Goal: Transaction & Acquisition: Purchase product/service

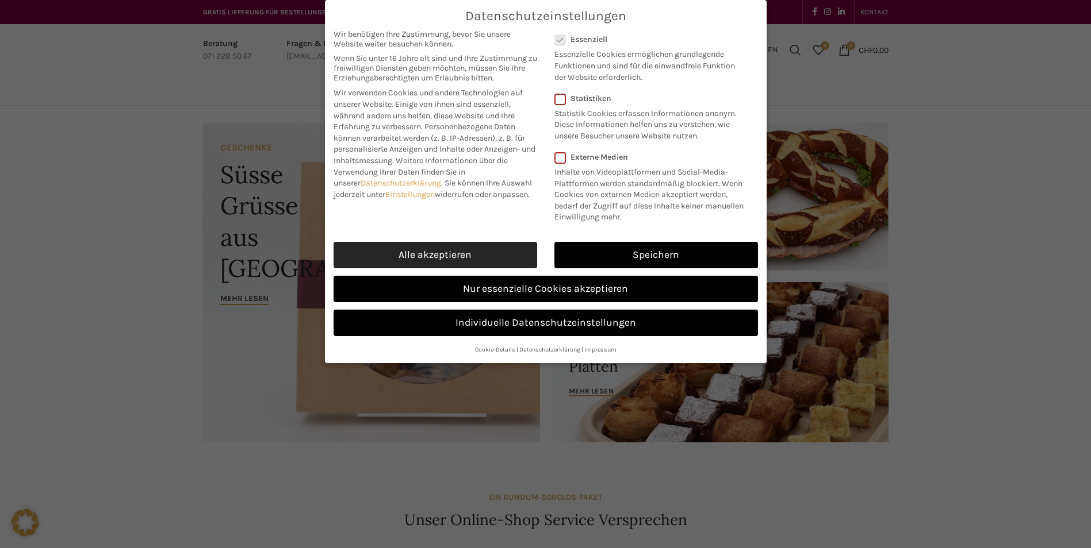
click at [438, 260] on link "Alle akzeptieren" at bounding box center [435, 255] width 204 height 26
checkbox input "true"
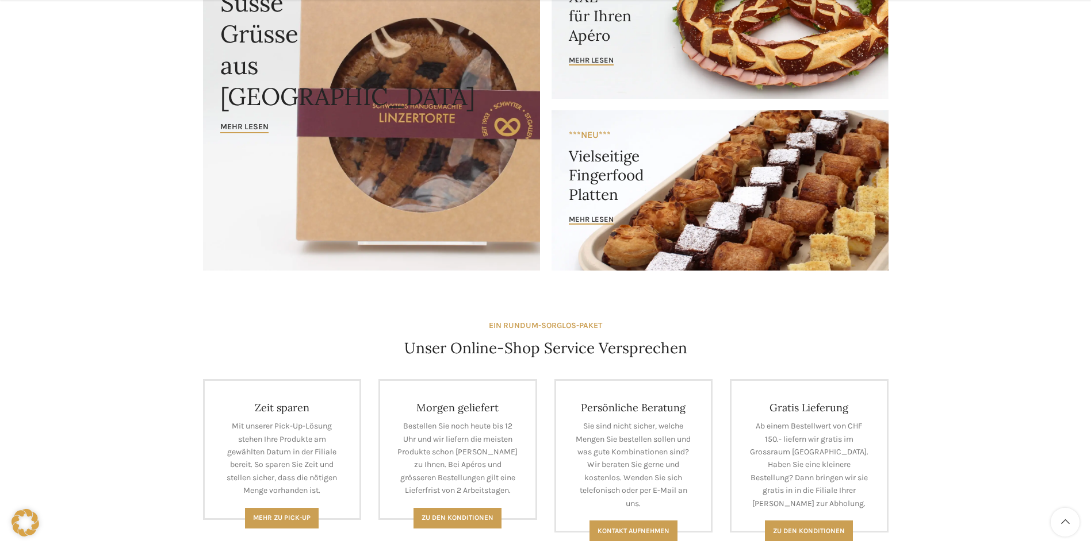
scroll to position [345, 0]
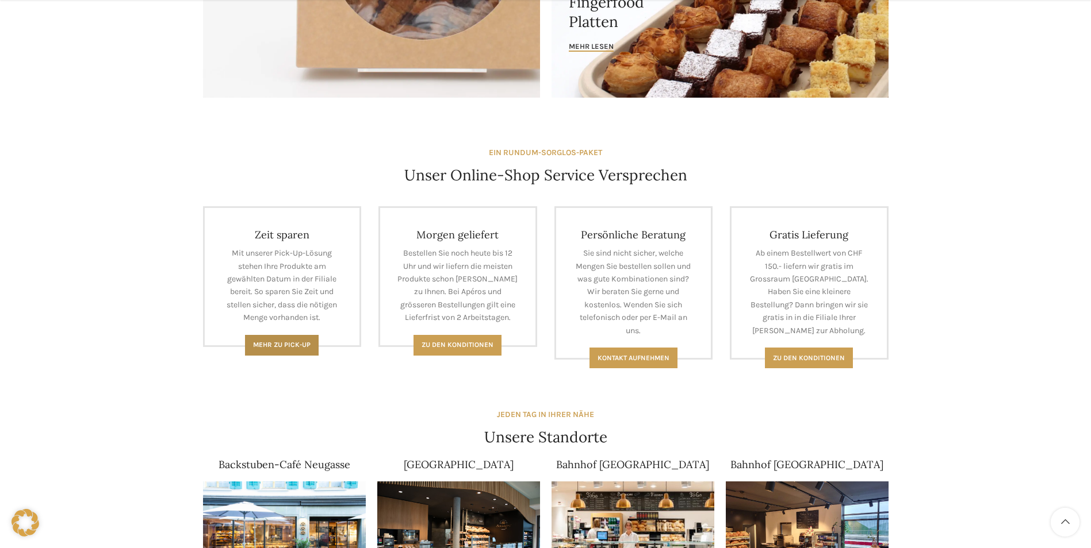
click at [294, 340] on link "Mehr zu Pick-Up" at bounding box center [282, 345] width 74 height 21
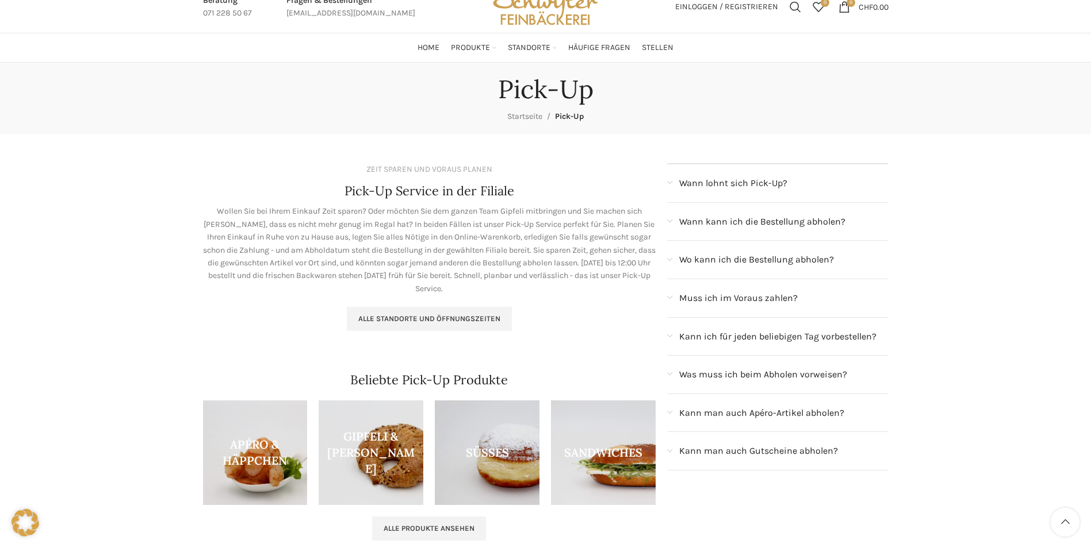
scroll to position [115, 0]
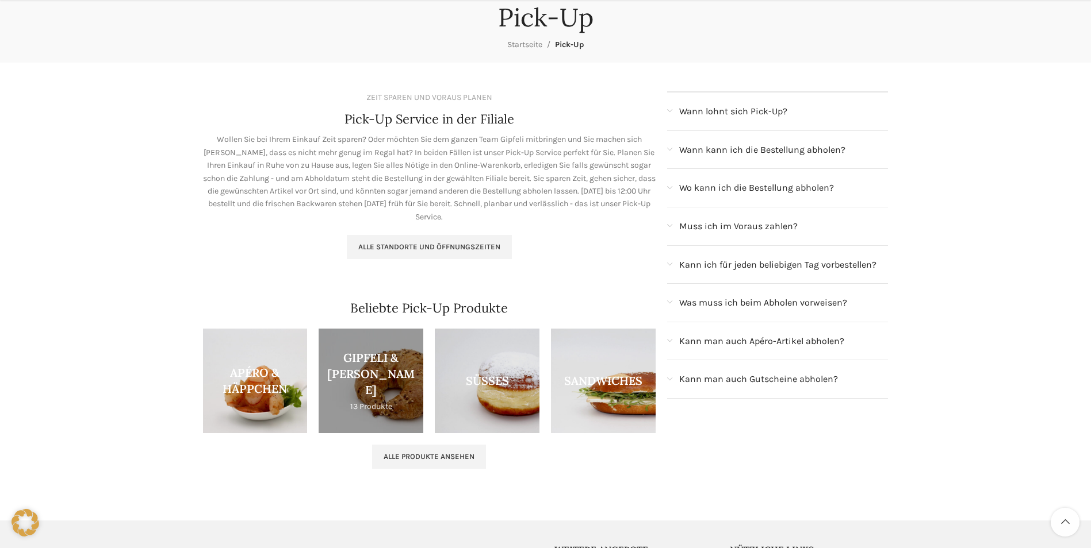
click at [385, 402] on link "Product category brotli" at bounding box center [371, 381] width 105 height 105
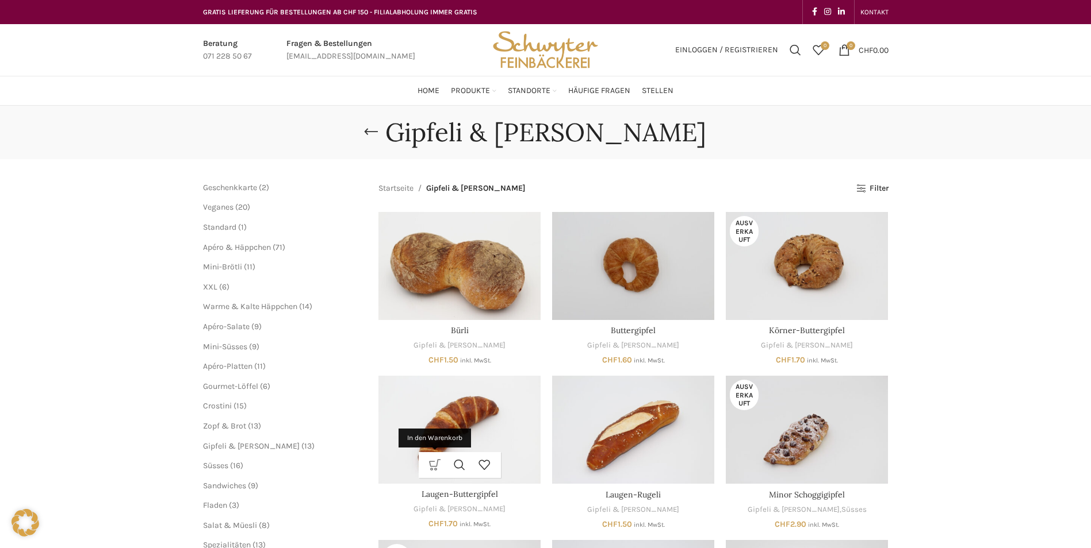
click at [429, 462] on link "In den Warenkorb" at bounding box center [435, 465] width 25 height 26
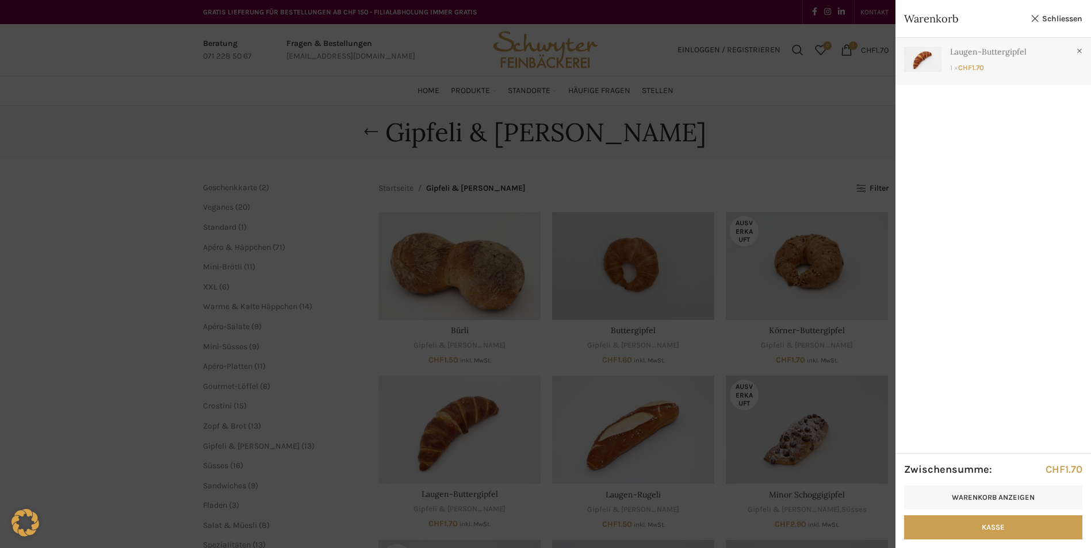
click at [957, 66] on link "Anzeigen" at bounding box center [992, 59] width 195 height 42
click at [631, 139] on div at bounding box center [545, 274] width 1091 height 548
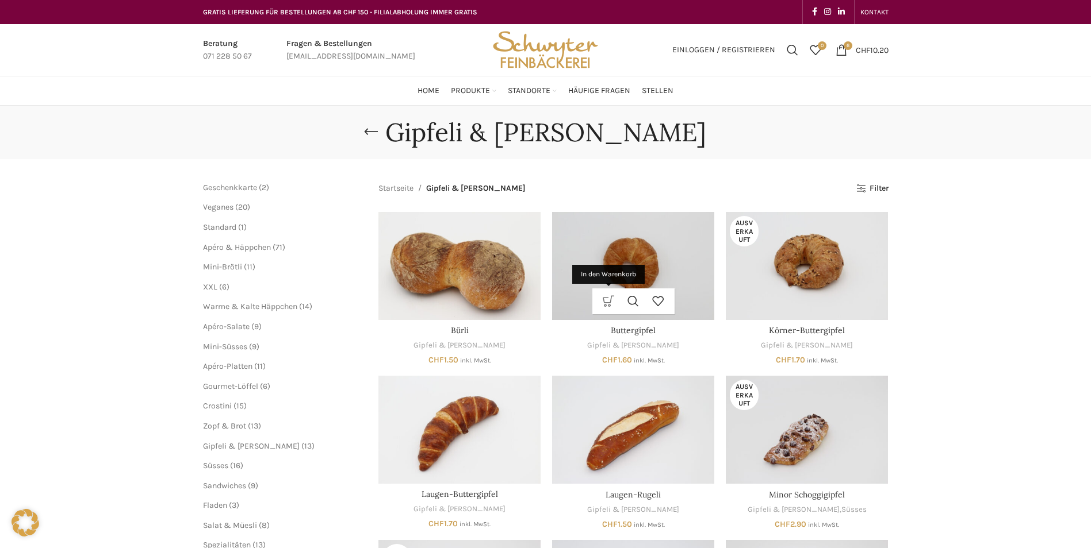
click at [605, 302] on link "In den Warenkorb" at bounding box center [608, 302] width 25 height 26
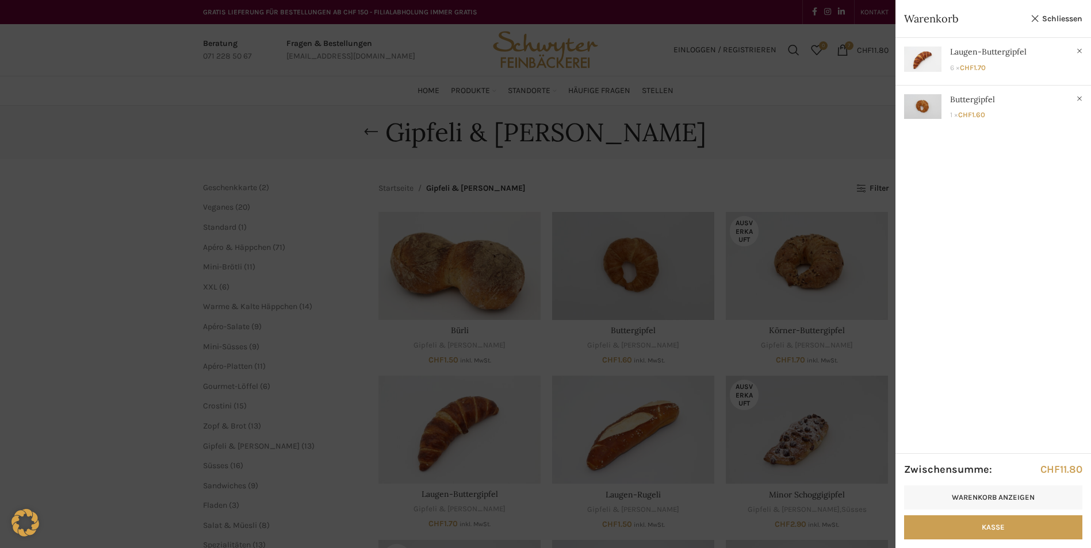
click at [715, 347] on div at bounding box center [545, 274] width 1091 height 548
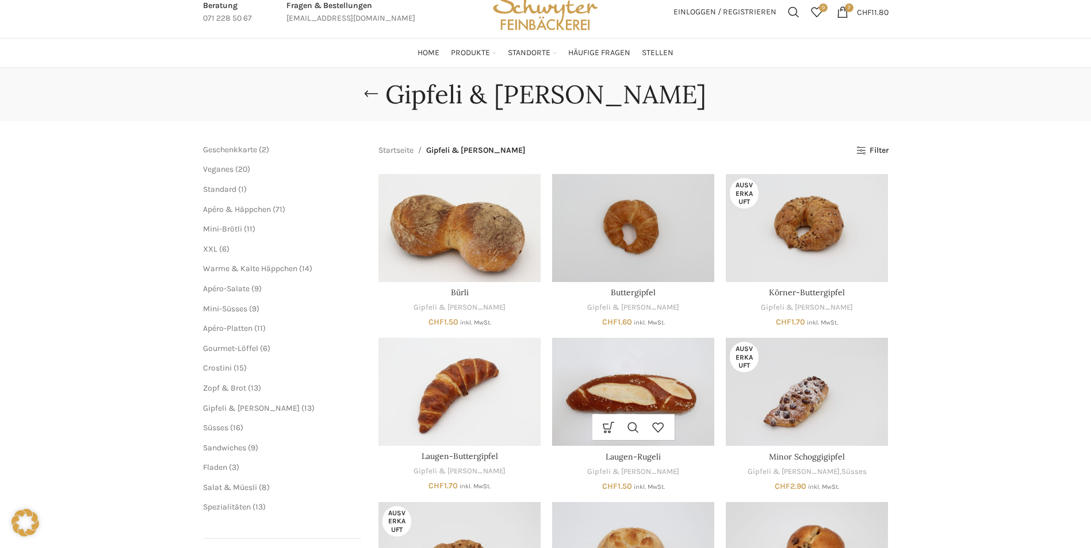
scroll to position [57, 0]
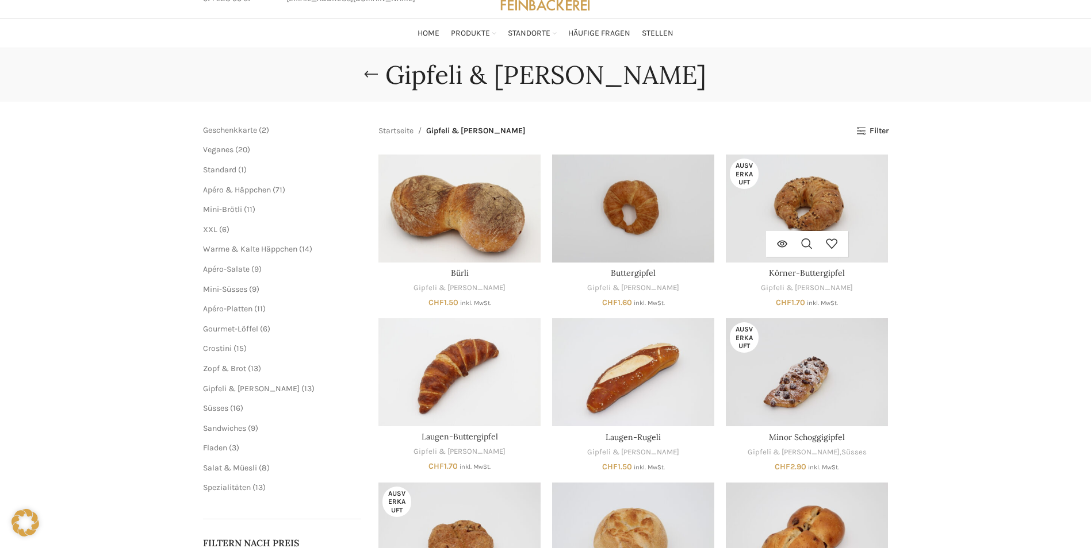
click at [778, 208] on img "Körner-Buttergipfel" at bounding box center [807, 209] width 162 height 108
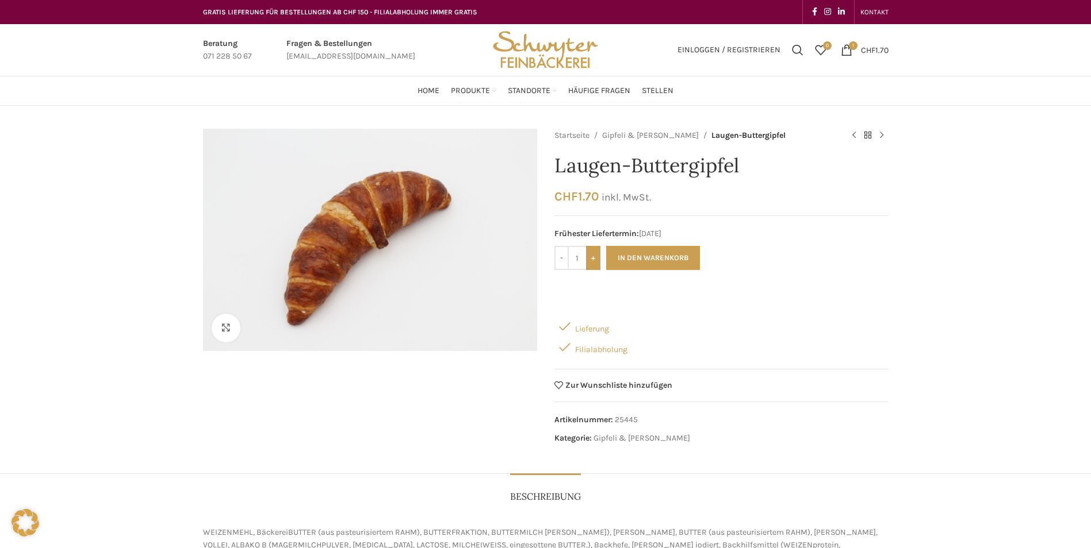
click at [596, 251] on input "+" at bounding box center [593, 258] width 14 height 24
click at [596, 252] on input "+" at bounding box center [593, 258] width 14 height 24
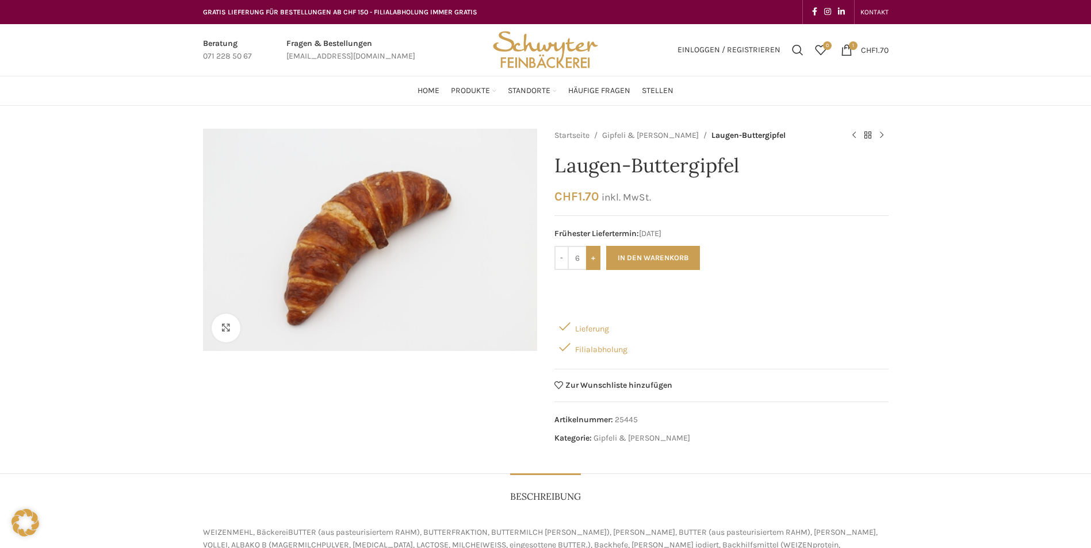
click at [592, 254] on input "+" at bounding box center [593, 258] width 14 height 24
click at [558, 258] on input "-" at bounding box center [561, 258] width 14 height 24
click at [559, 259] on input "-" at bounding box center [561, 258] width 14 height 24
click at [596, 260] on input "+" at bounding box center [593, 258] width 14 height 24
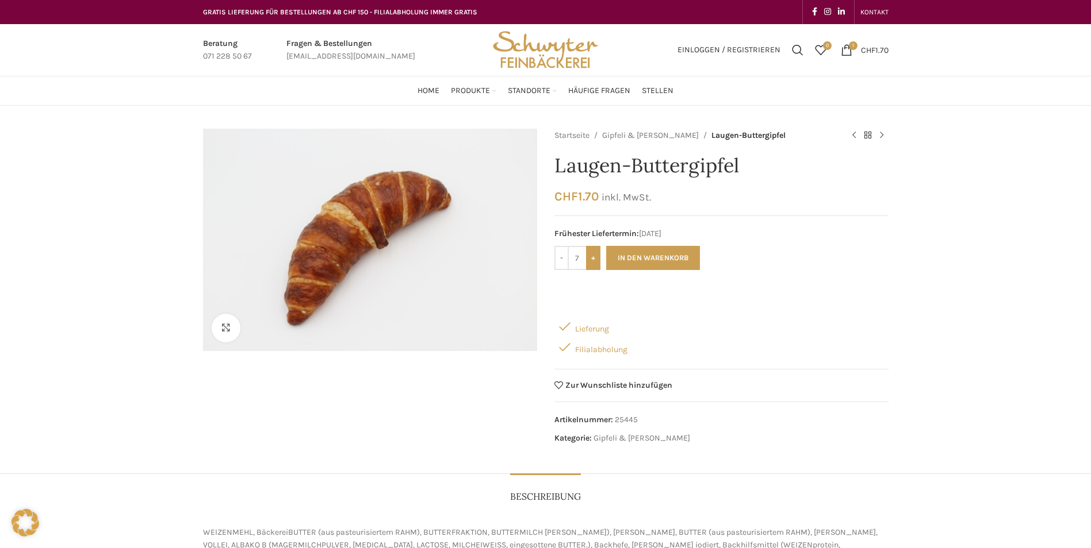
click at [596, 260] on input "+" at bounding box center [593, 258] width 14 height 24
click at [593, 258] on input "+" at bounding box center [593, 258] width 14 height 24
click at [557, 255] on input "-" at bounding box center [561, 258] width 14 height 24
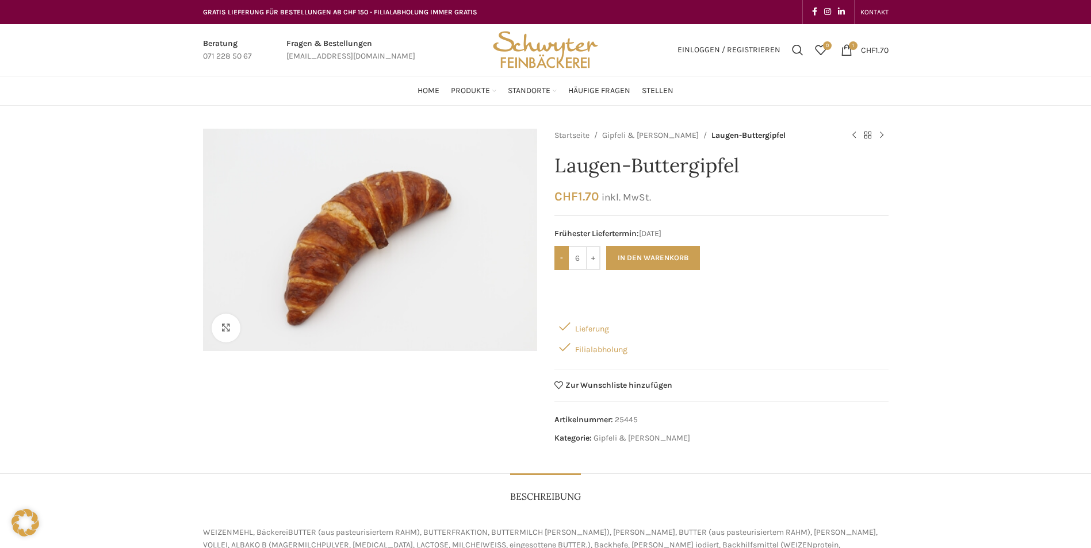
click at [557, 255] on input "-" at bounding box center [561, 258] width 14 height 24
type input "5"
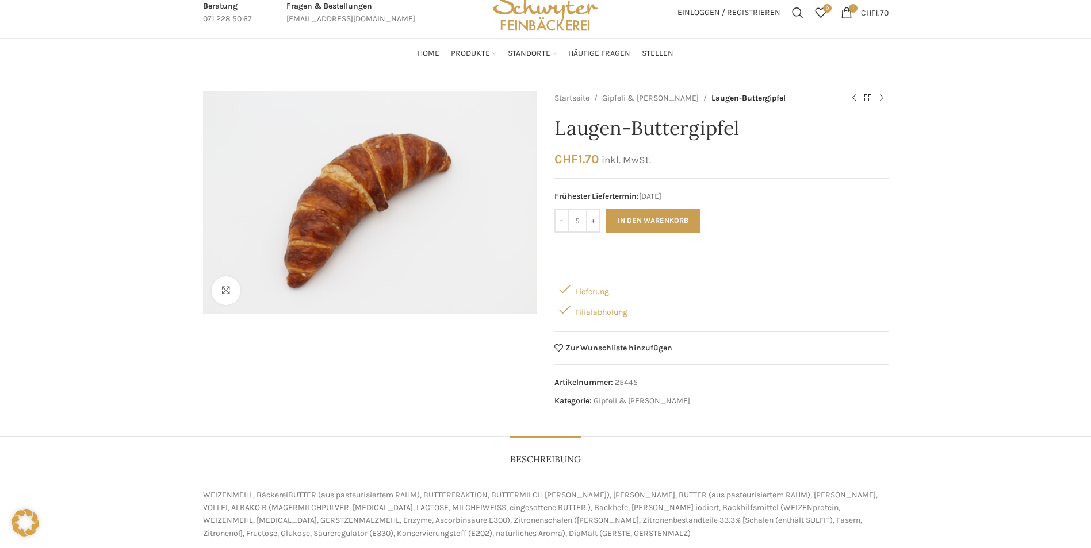
scroll to position [57, 0]
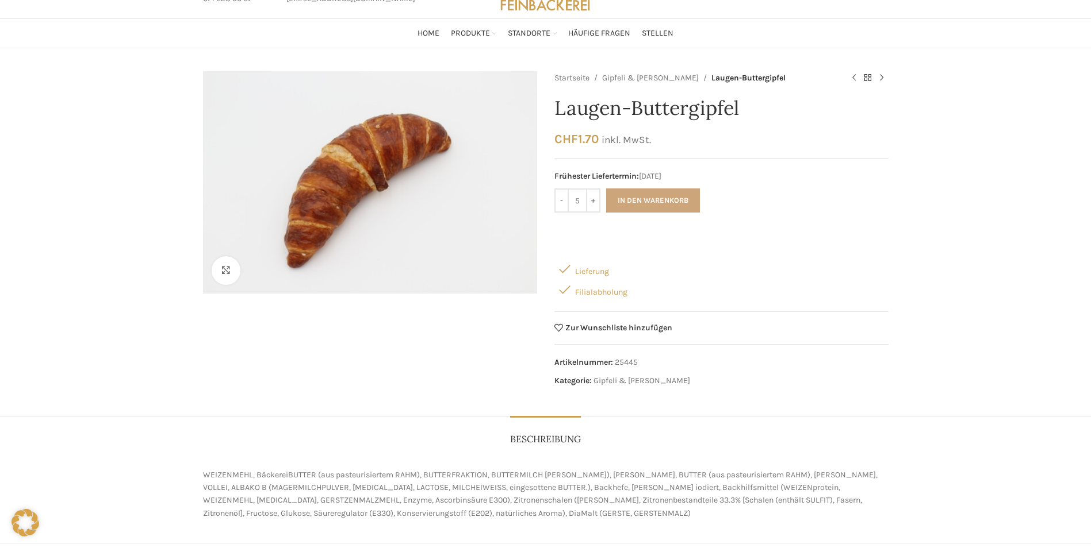
click at [635, 198] on button "In den Warenkorb" at bounding box center [653, 201] width 94 height 24
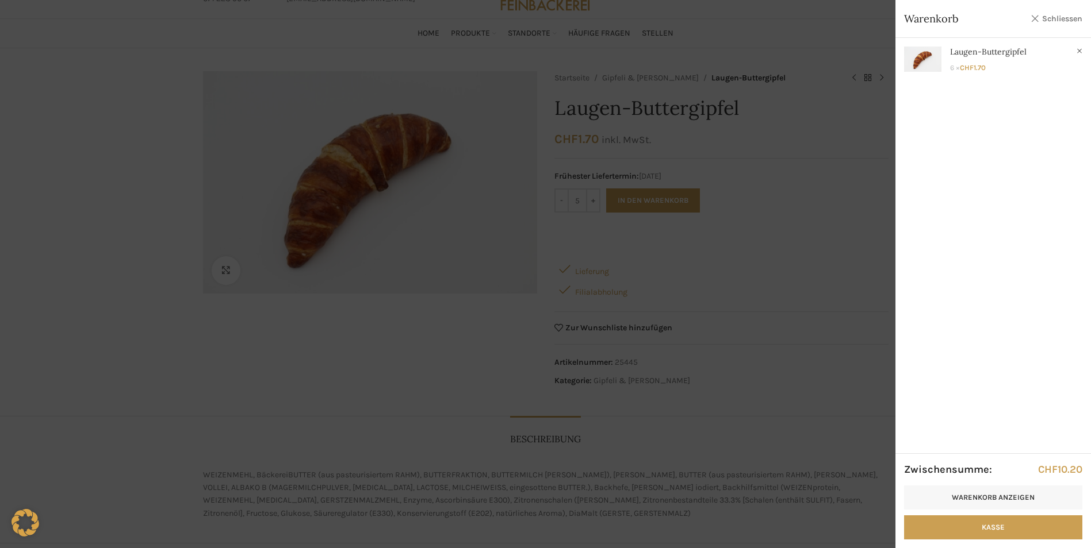
click at [1052, 11] on div "Warenkorb Schliessen" at bounding box center [992, 19] width 195 height 38
click at [1052, 15] on link "Schliessen" at bounding box center [1056, 18] width 52 height 14
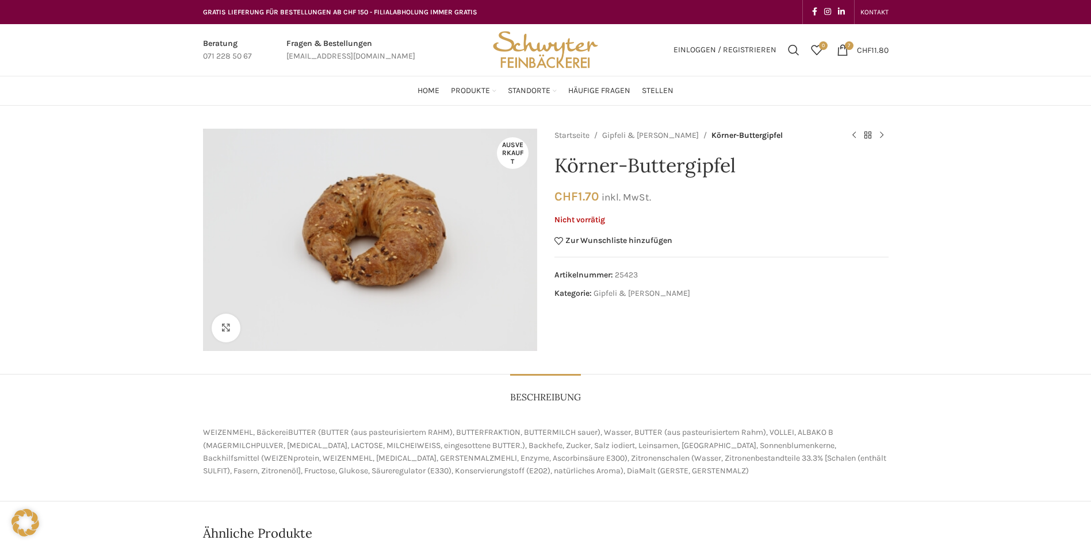
click at [565, 221] on p "Nicht vorrätig" at bounding box center [721, 221] width 334 height 10
drag, startPoint x: 612, startPoint y: 217, endPoint x: 575, endPoint y: 213, distance: 36.4
click at [575, 213] on div "Startseite [PERSON_NAME] & [PERSON_NAME] Körner-Buttergipfel Brunch-Gutschein f…" at bounding box center [721, 218] width 334 height 178
drag, startPoint x: 575, startPoint y: 213, endPoint x: 613, endPoint y: 225, distance: 39.6
click at [615, 225] on div "Startseite [PERSON_NAME] & [PERSON_NAME] Körner-Buttergipfel Brunch-Gutschein f…" at bounding box center [721, 218] width 334 height 178
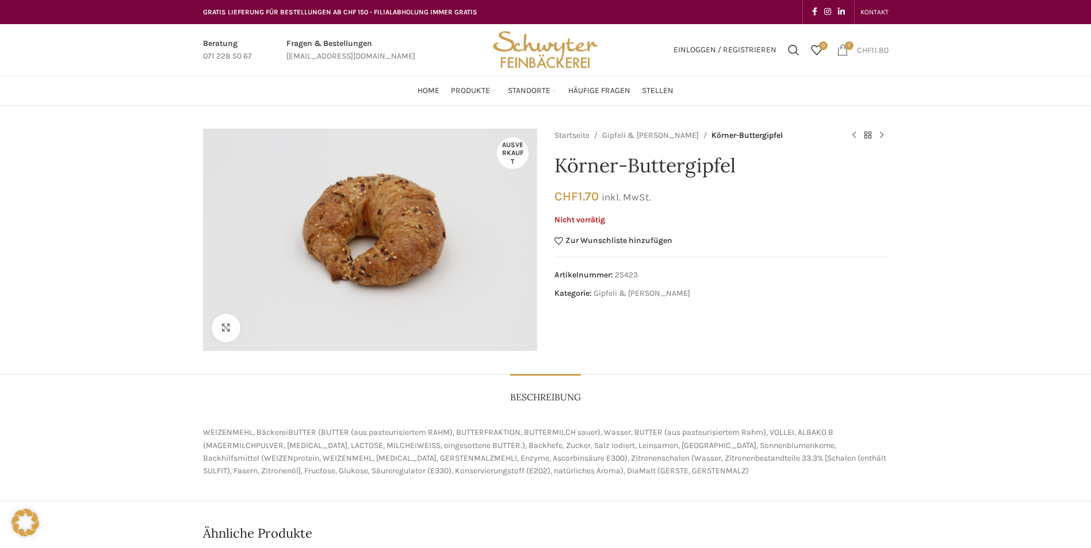
click at [845, 47] on span "7 items" at bounding box center [849, 45] width 9 height 9
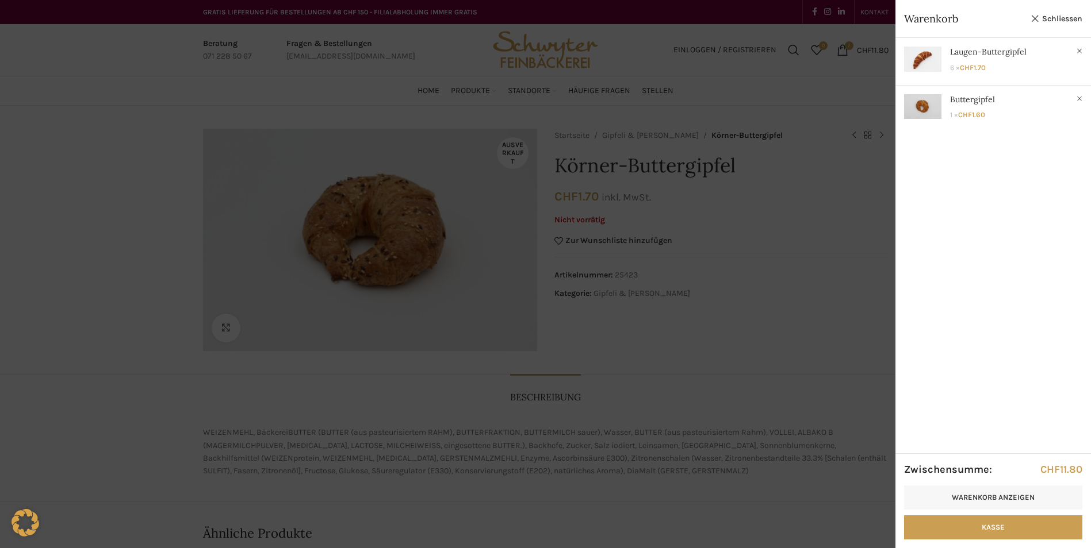
click at [820, 85] on div at bounding box center [545, 274] width 1091 height 548
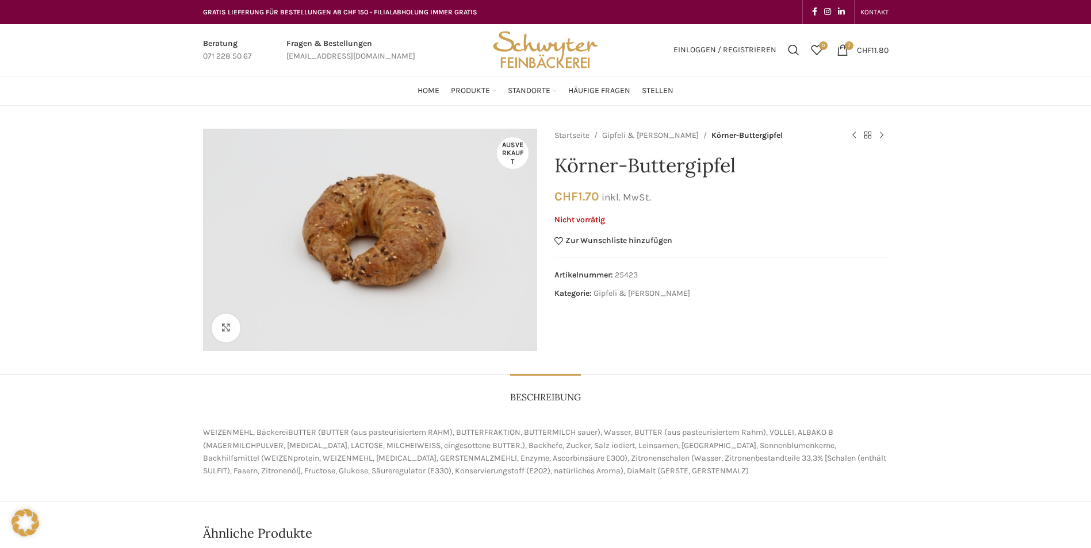
click at [316, 44] on link "Infobox link" at bounding box center [350, 50] width 129 height 26
click at [356, 57] on link "Infobox link" at bounding box center [350, 50] width 129 height 26
click at [873, 50] on bdi "CHF 11.80" at bounding box center [873, 50] width 32 height 10
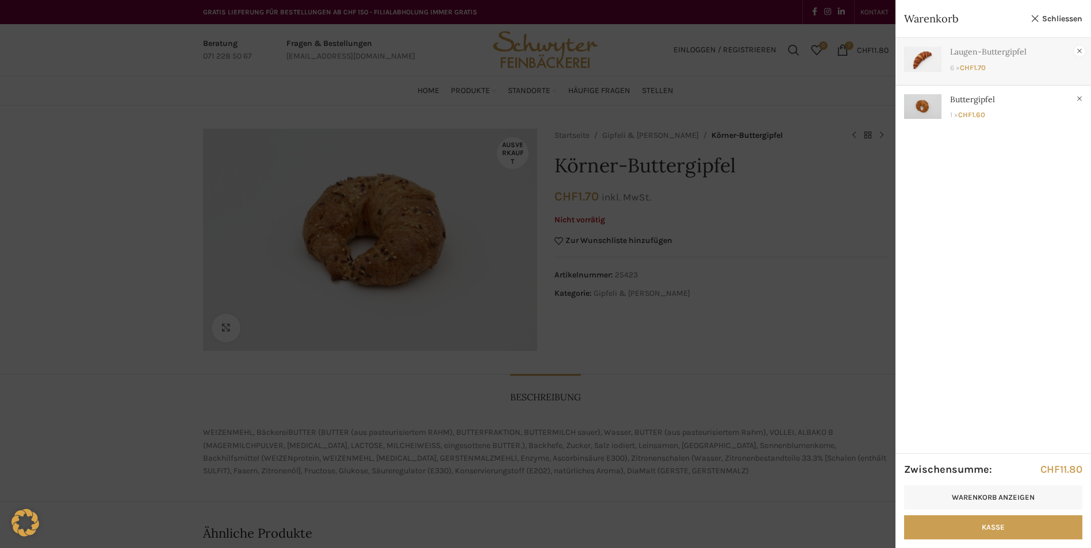
click at [1080, 51] on link "×" at bounding box center [1078, 50] width 11 height 11
